Goal: Task Accomplishment & Management: Manage account settings

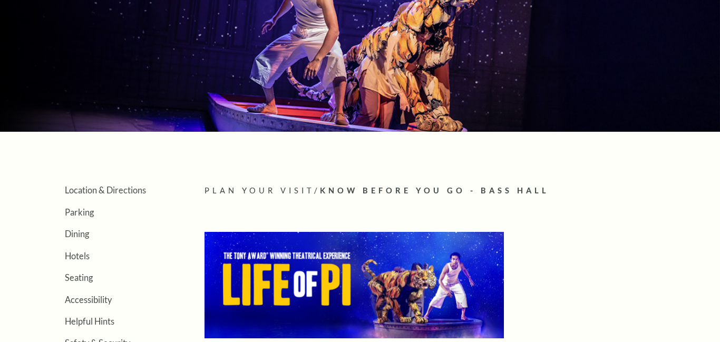
scroll to position [334, 0]
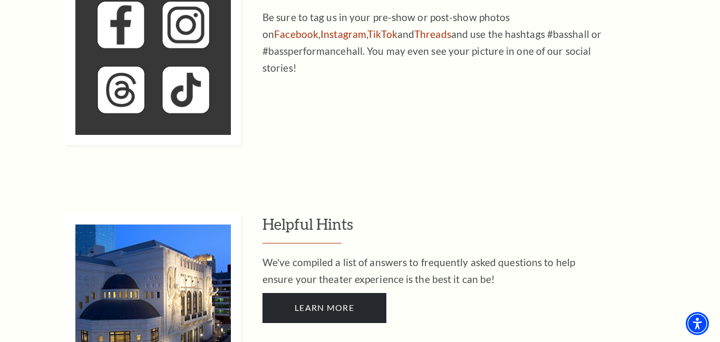
scroll to position [2544, 0]
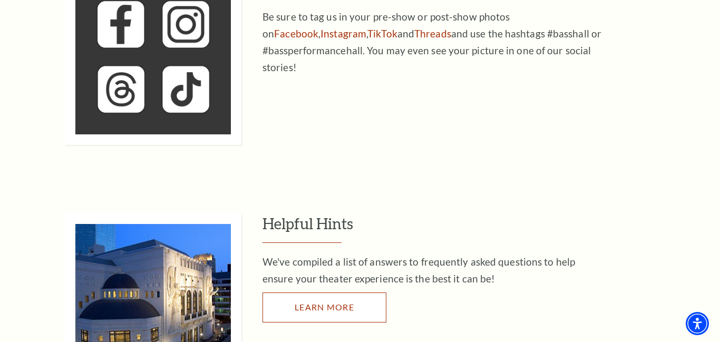
click at [301, 302] on span "Learn More" at bounding box center [324, 307] width 60 height 10
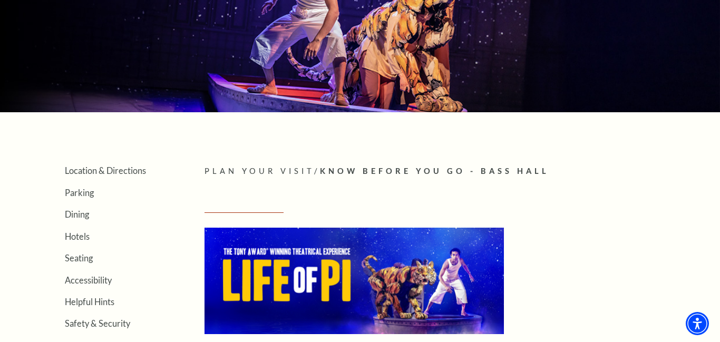
scroll to position [0, 0]
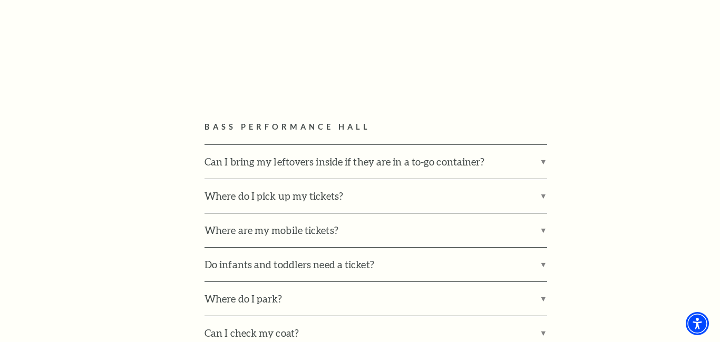
scroll to position [553, 0]
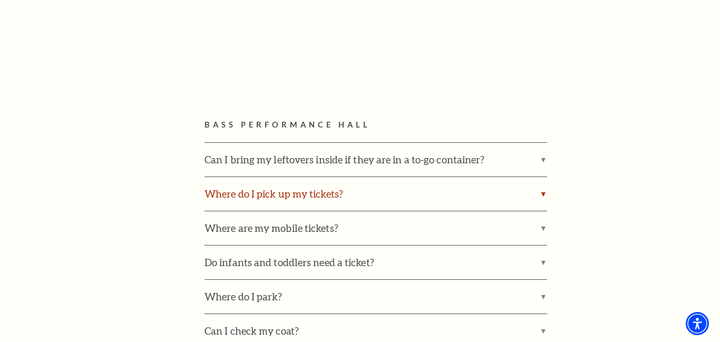
click at [543, 193] on label "Where do I pick up my tickets?" at bounding box center [375, 194] width 342 height 34
click at [0, 0] on input "Where do I pick up my tickets?" at bounding box center [0, 0] width 0 height 0
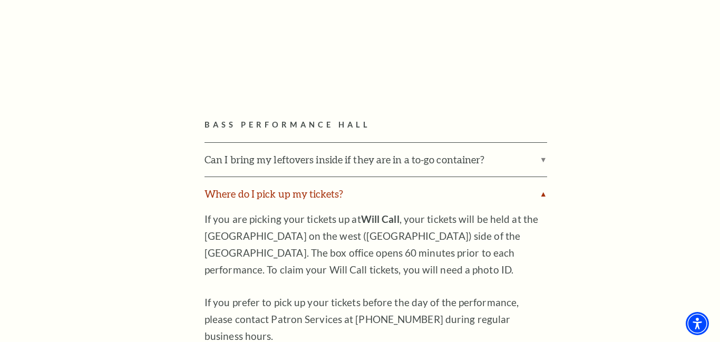
click at [543, 193] on label "Where do I pick up my tickets?" at bounding box center [375, 194] width 342 height 34
click at [0, 0] on input "Where do I pick up my tickets?" at bounding box center [0, 0] width 0 height 0
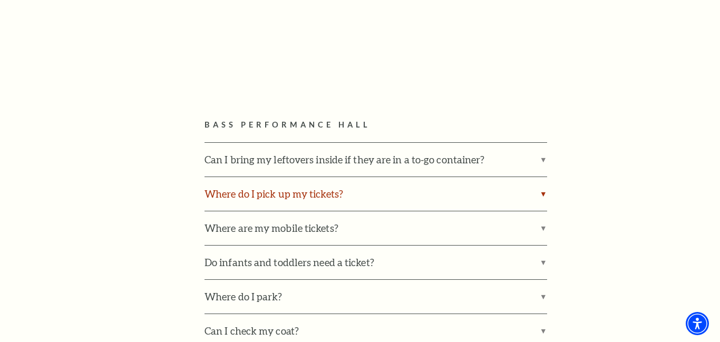
click at [543, 193] on label "Where do I pick up my tickets?" at bounding box center [375, 194] width 342 height 34
click at [0, 0] on input "Where do I pick up my tickets?" at bounding box center [0, 0] width 0 height 0
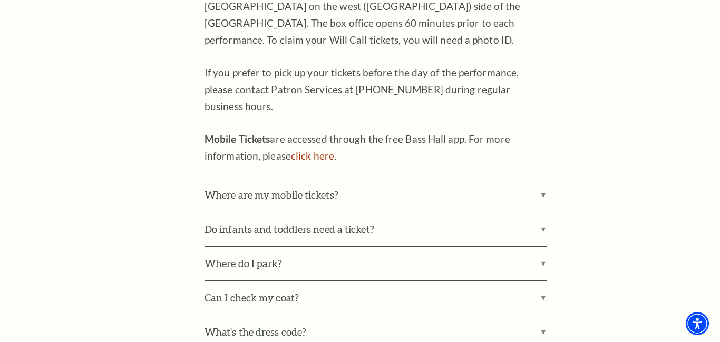
scroll to position [786, 0]
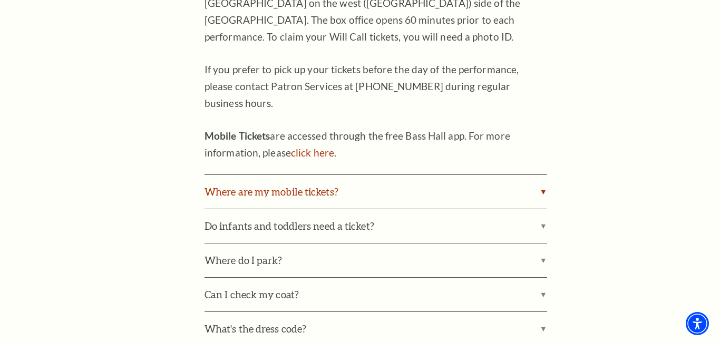
click at [544, 175] on label "Where are my mobile tickets?" at bounding box center [375, 192] width 342 height 34
click at [0, 0] on input "Where are my mobile tickets?" at bounding box center [0, 0] width 0 height 0
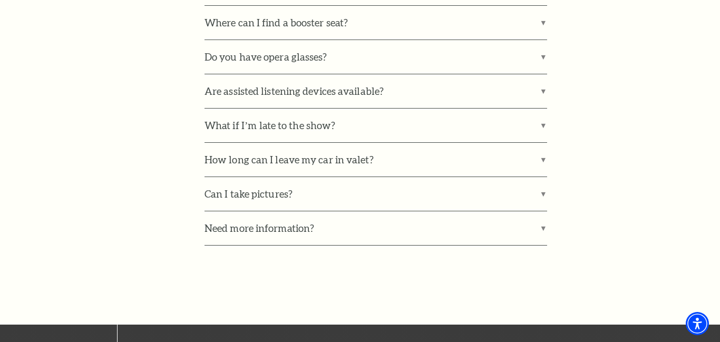
scroll to position [1343, 0]
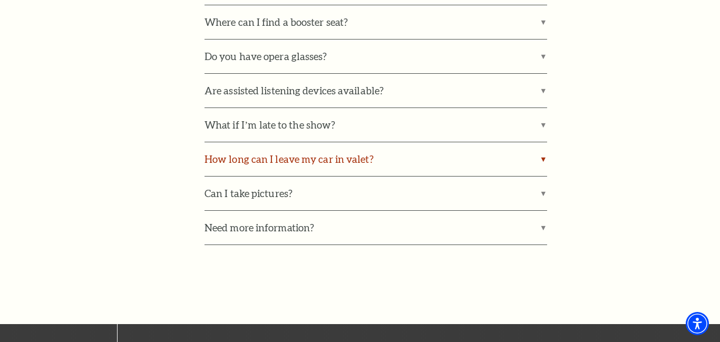
click at [543, 144] on label "How long can I leave my car in valet?" at bounding box center [375, 159] width 342 height 34
click at [0, 0] on input "How long can I leave my car in valet?" at bounding box center [0, 0] width 0 height 0
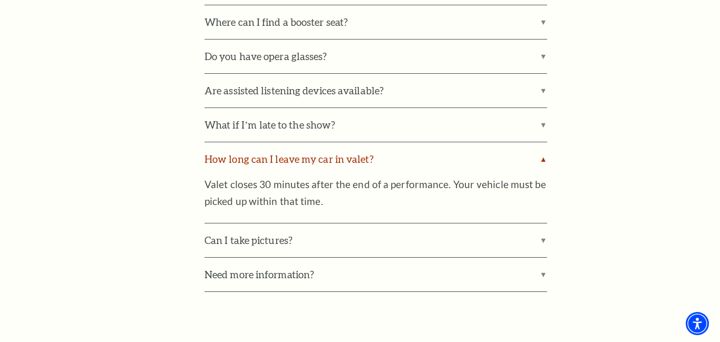
click at [543, 144] on label "How long can I leave my car in valet?" at bounding box center [375, 159] width 342 height 34
click at [0, 0] on input "How long can I leave my car in valet?" at bounding box center [0, 0] width 0 height 0
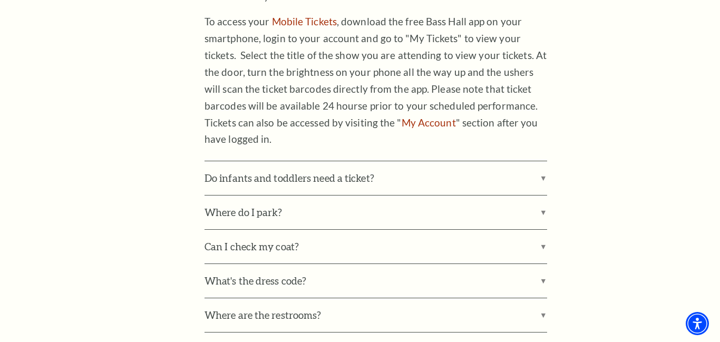
scroll to position [978, 0]
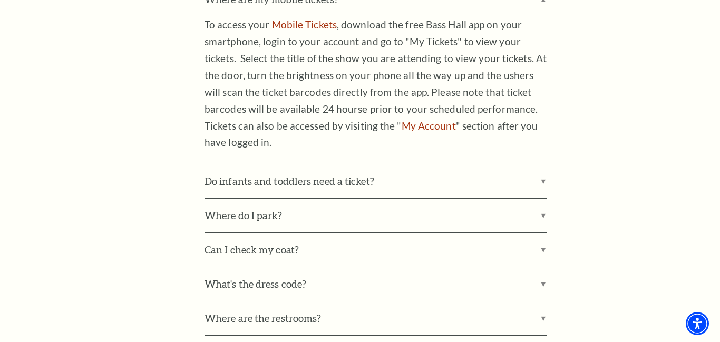
click at [579, 136] on div "Bass Performance Hall Can I bring my leftovers inside if they are in a to-go co…" at bounding box center [445, 151] width 482 height 916
click at [418, 120] on link "My Account" at bounding box center [428, 126] width 54 height 12
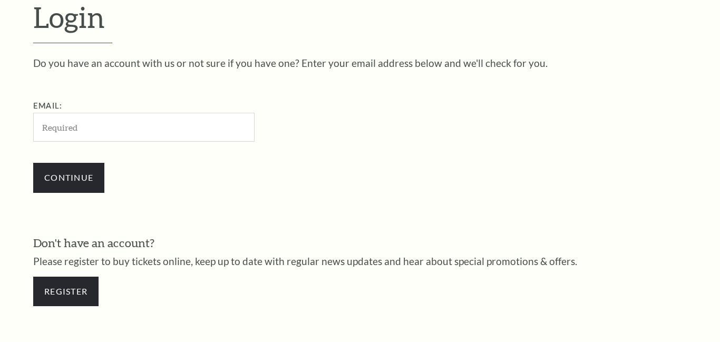
scroll to position [296, 0]
type input "angelaparker567@gmail.com"
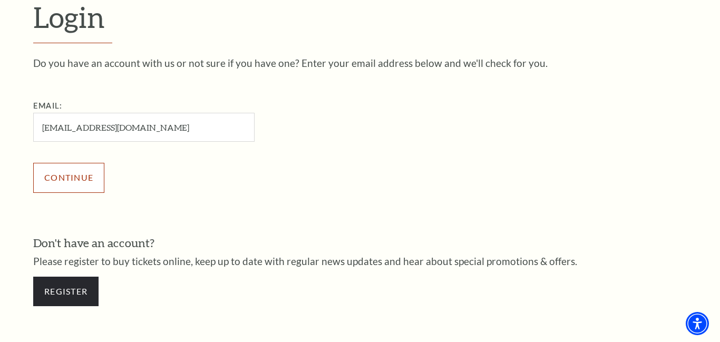
click at [61, 178] on input "Continue" at bounding box center [68, 177] width 71 height 29
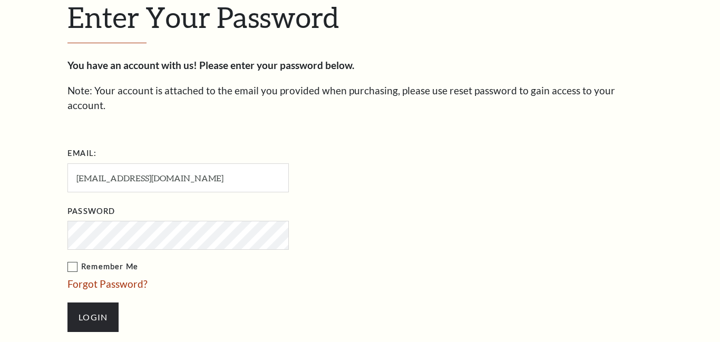
scroll to position [306, 0]
click at [90, 302] on input "Login" at bounding box center [92, 316] width 51 height 29
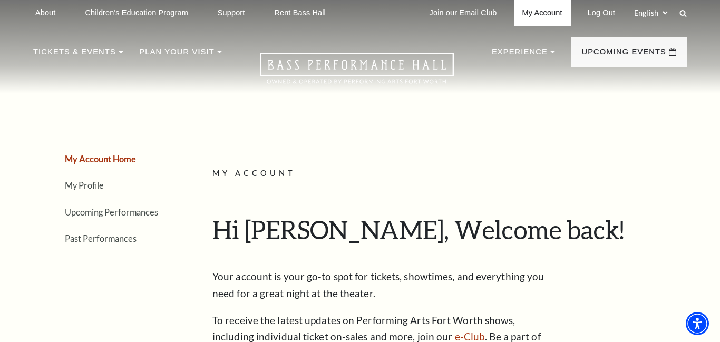
click at [546, 6] on link "My Account" at bounding box center [542, 13] width 57 height 26
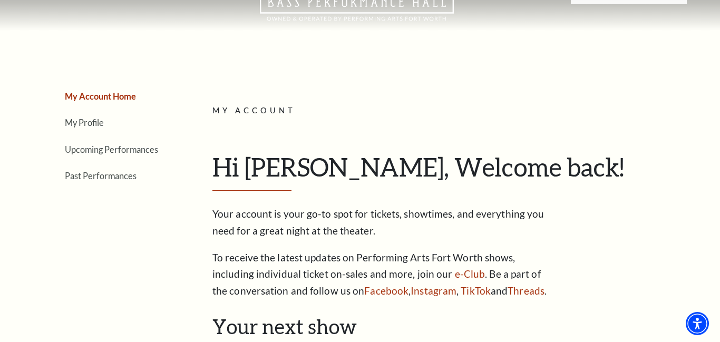
click at [494, 106] on div "My Account Hi [PERSON_NAME], Welcome back! My Account Home My Profile Upcoming …" at bounding box center [445, 201] width 466 height 195
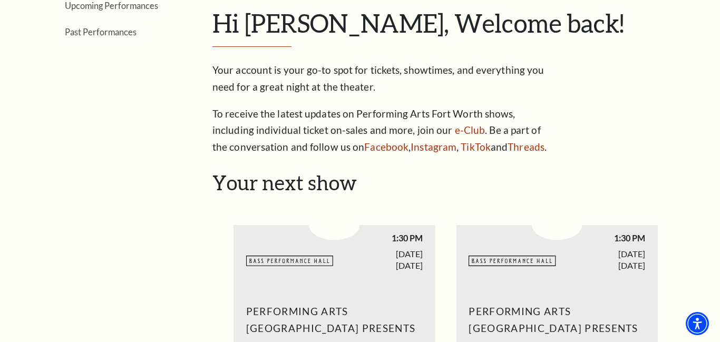
click at [494, 106] on p "To receive the latest updates on Performing Arts Fort Worth shows, including in…" at bounding box center [383, 130] width 342 height 51
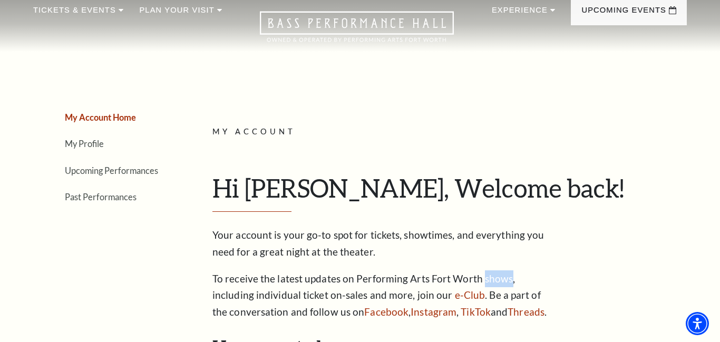
scroll to position [0, 0]
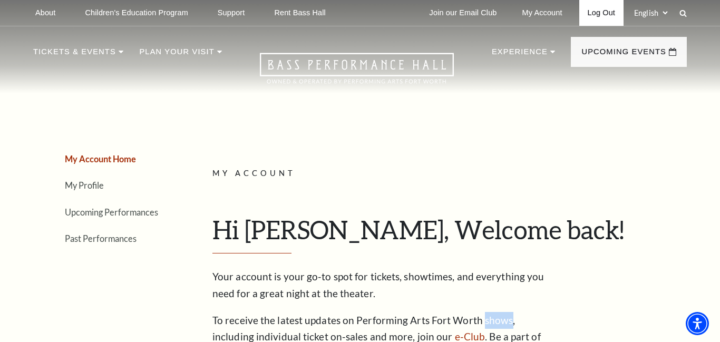
click at [602, 9] on link "Log Out" at bounding box center [601, 13] width 44 height 26
